Goal: Find specific page/section: Find specific page/section

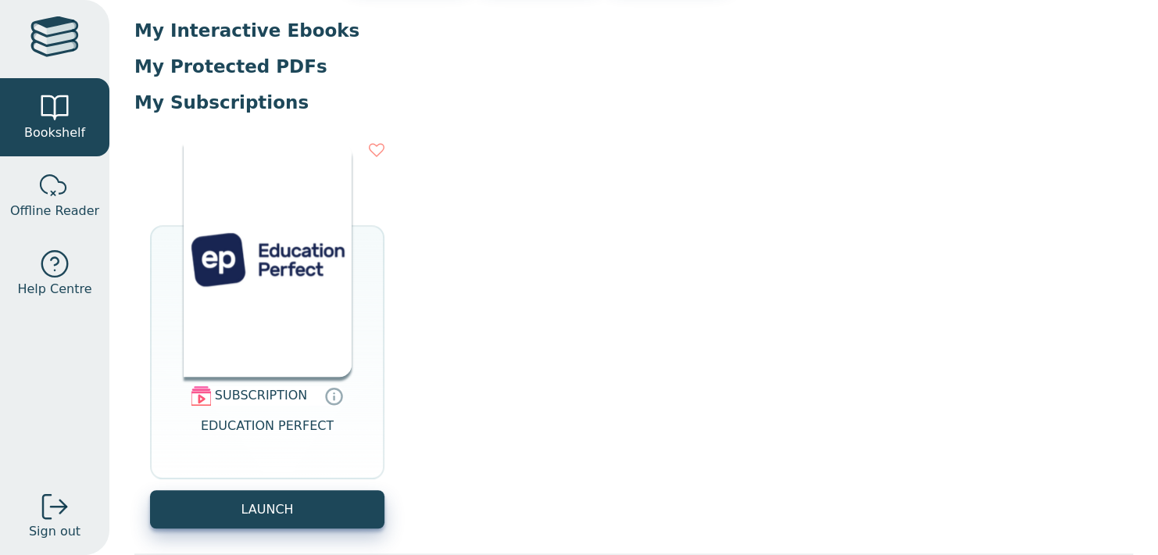
scroll to position [198, 0]
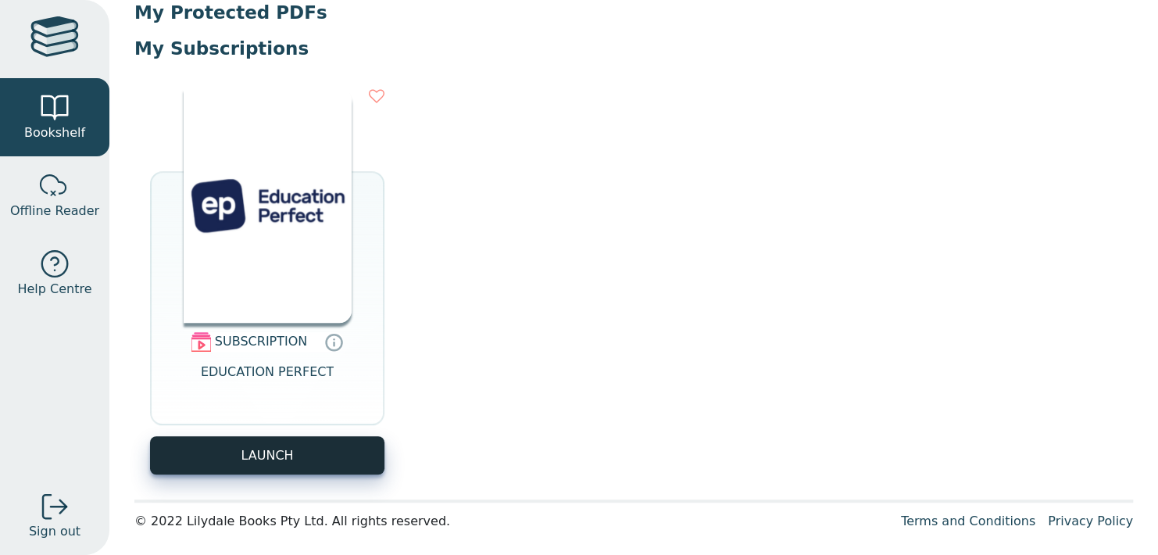
click at [305, 465] on button "LAUNCH" at bounding box center [267, 455] width 234 height 38
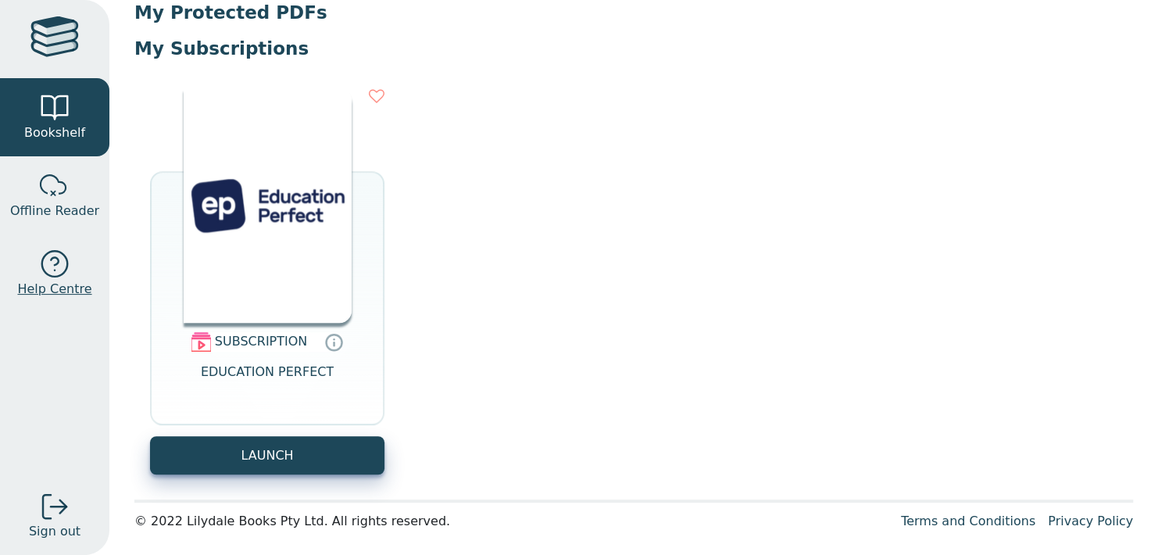
click at [47, 263] on div at bounding box center [54, 264] width 31 height 31
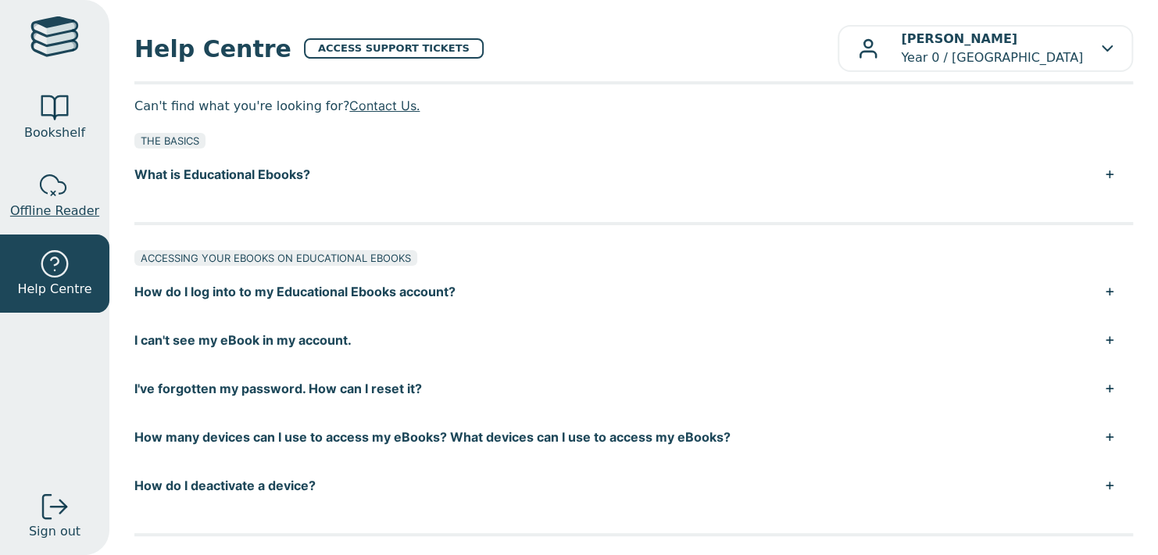
click at [40, 186] on div at bounding box center [54, 185] width 31 height 31
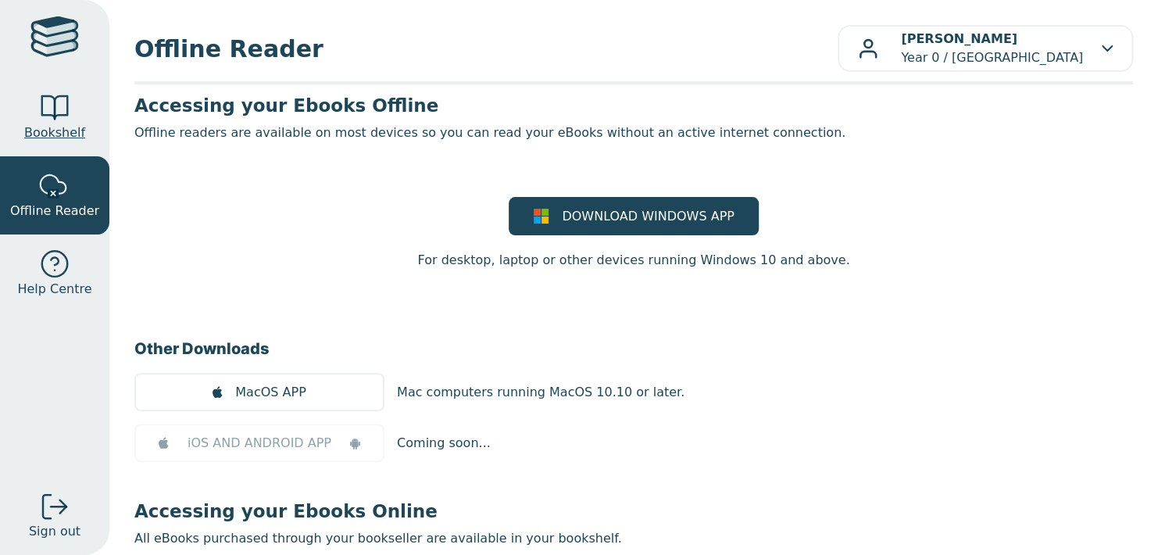
click at [52, 102] on div at bounding box center [54, 107] width 31 height 31
